Goal: Information Seeking & Learning: Compare options

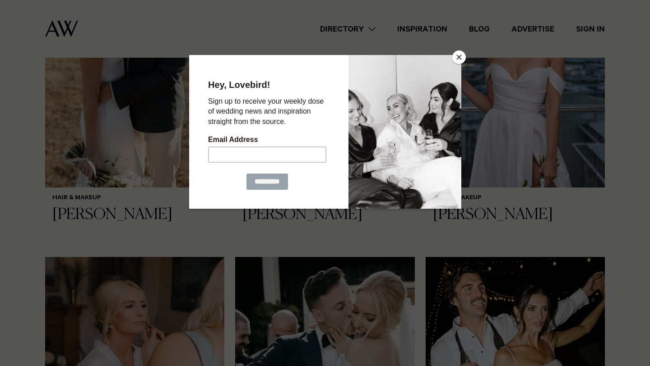
scroll to position [1078, 0]
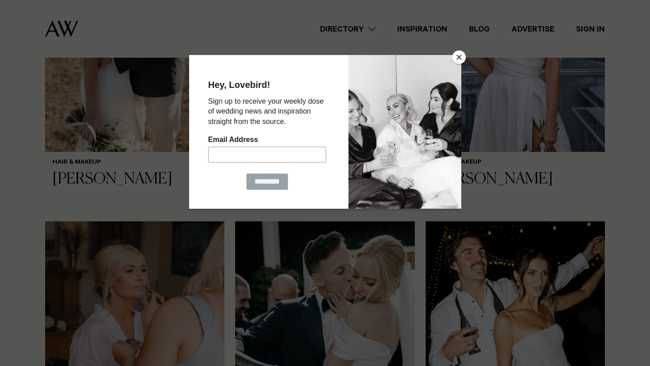
click at [460, 60] on button "Close" at bounding box center [459, 58] width 14 height 14
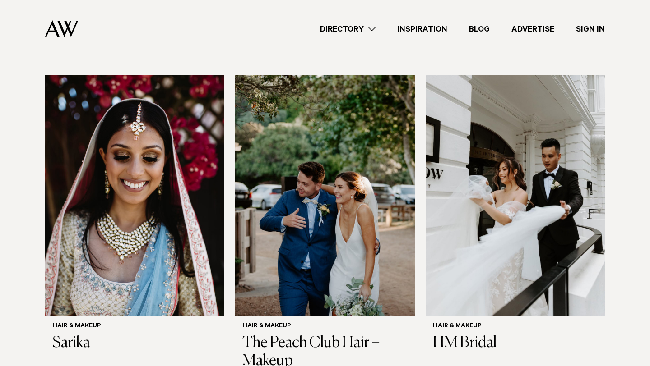
scroll to position [585, 0]
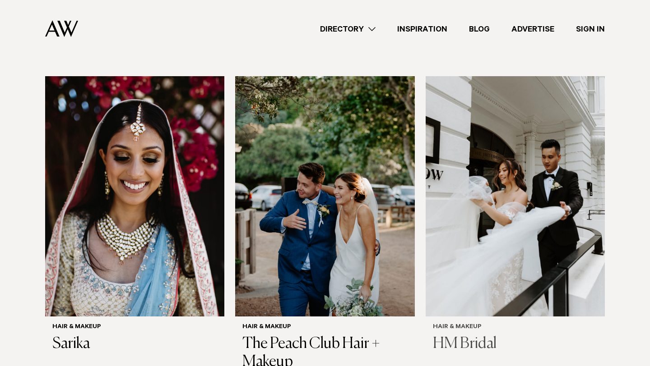
click at [493, 198] on img at bounding box center [514, 196] width 179 height 240
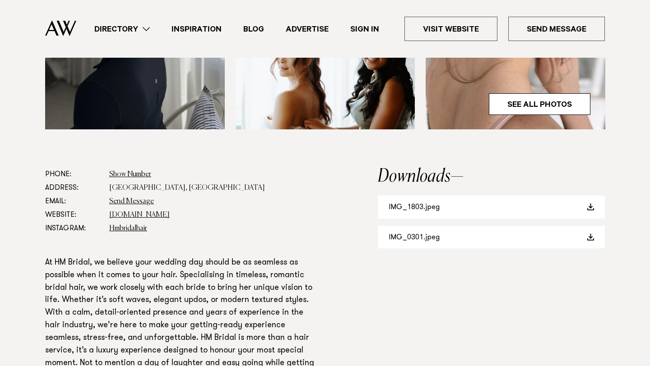
scroll to position [400, 0]
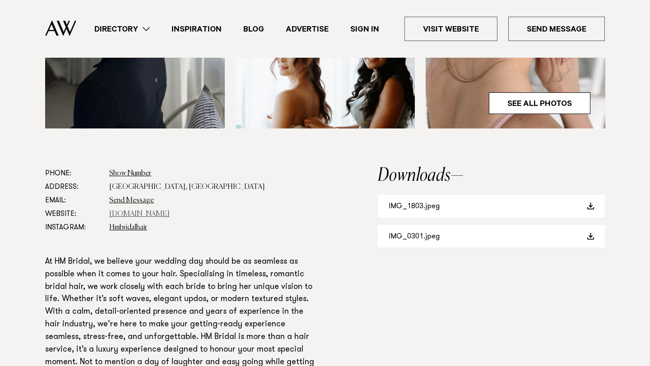
click at [135, 212] on link "[DOMAIN_NAME]" at bounding box center [139, 214] width 60 height 7
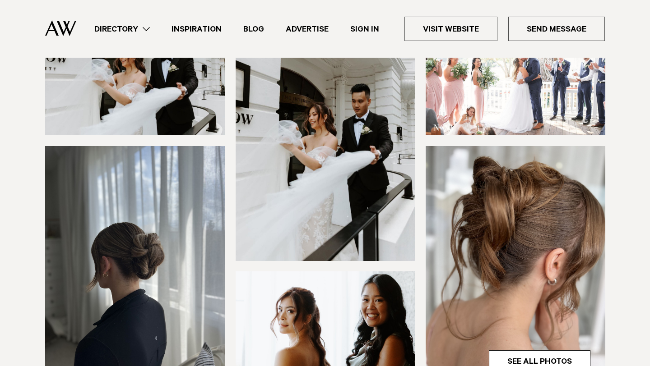
scroll to position [0, 0]
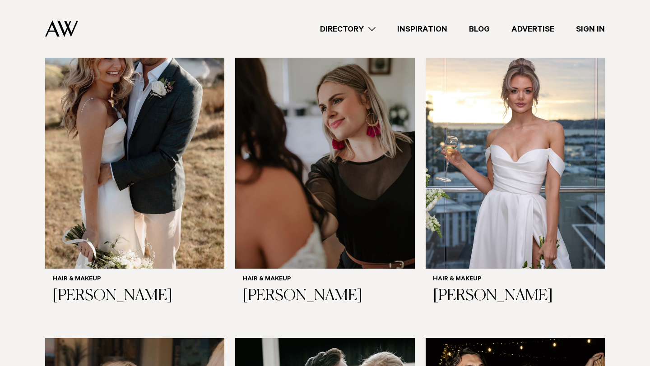
scroll to position [962, 0]
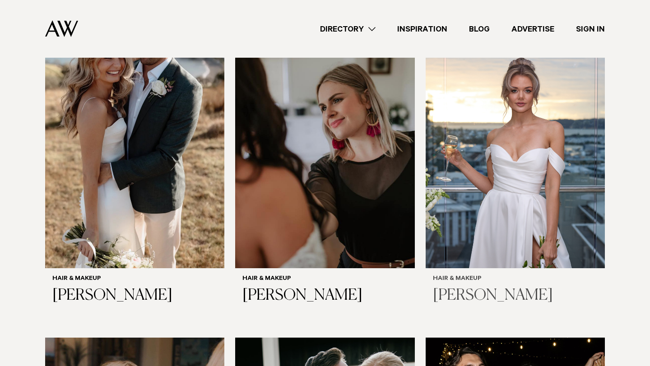
click at [515, 149] on img at bounding box center [514, 148] width 179 height 240
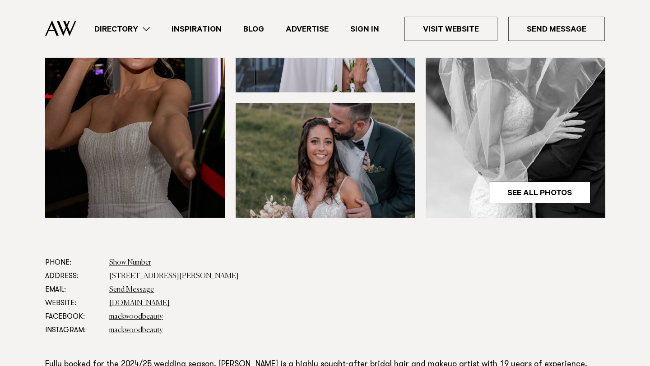
scroll to position [331, 0]
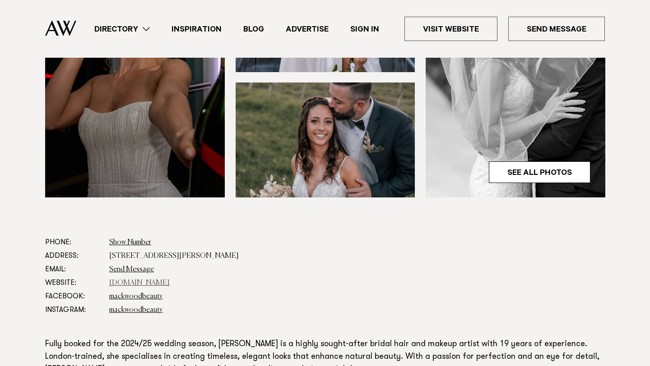
click at [141, 284] on link "mackwood.co.nz" at bounding box center [139, 283] width 60 height 7
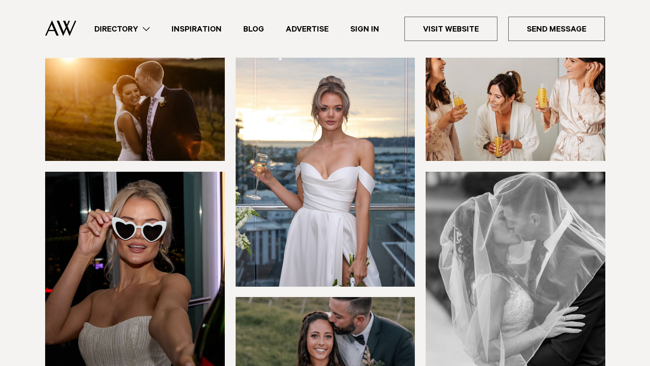
scroll to position [0, 0]
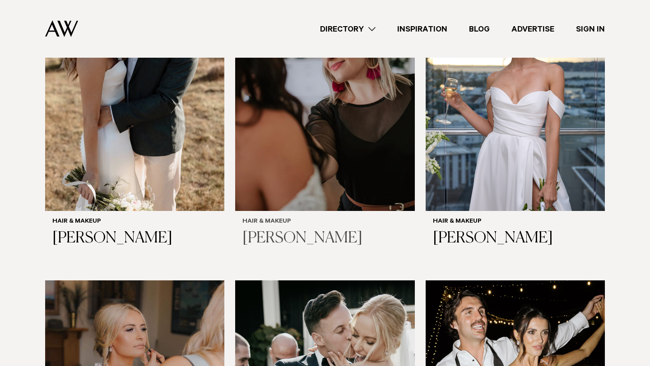
scroll to position [1021, 0]
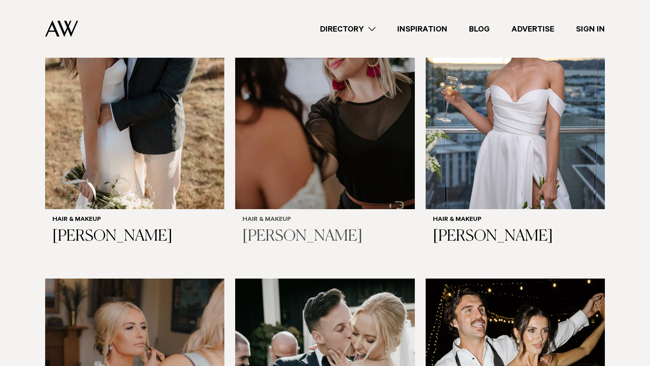
click at [299, 140] on img at bounding box center [324, 89] width 179 height 240
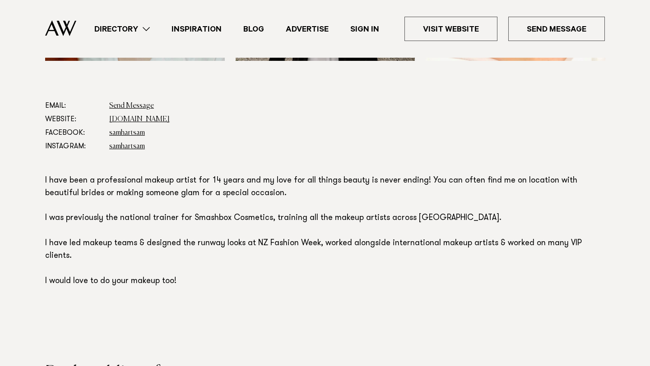
scroll to position [467, 0]
click at [141, 121] on link "[DOMAIN_NAME]" at bounding box center [139, 119] width 60 height 7
